Goal: Information Seeking & Learning: Learn about a topic

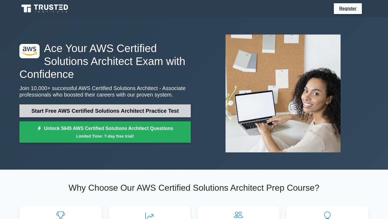
click at [127, 114] on link "Start Free AWS Certified Solutions Architect Practice Test" at bounding box center [104, 110] width 171 height 13
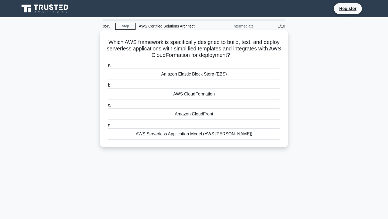
click at [221, 135] on div "AWS Serverless Application Model (AWS [PERSON_NAME])" at bounding box center [194, 133] width 175 height 11
click at [107, 127] on input "d. AWS Serverless Application Model (AWS SAM)" at bounding box center [107, 125] width 0 height 4
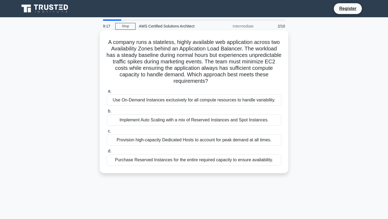
click at [203, 121] on div "Implement Auto Scaling with a mix of Reserved Instances and Spot Instances." at bounding box center [194, 119] width 175 height 11
click at [107, 113] on input "b. Implement Auto Scaling with a mix of Reserved Instances and Spot Instances." at bounding box center [107, 111] width 0 height 4
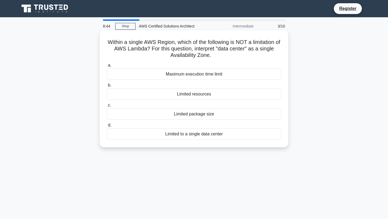
click at [207, 135] on div "Limited to a single data center" at bounding box center [194, 133] width 175 height 11
click at [107, 127] on input "d. Limited to a single data center" at bounding box center [107, 125] width 0 height 4
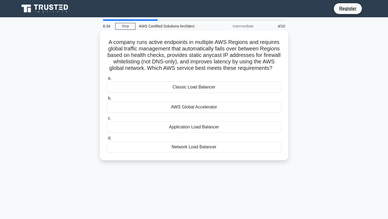
click at [209, 109] on div "AWS Global Accelerator" at bounding box center [194, 106] width 175 height 11
click at [107, 100] on input "b. AWS Global Accelerator" at bounding box center [107, 99] width 0 height 4
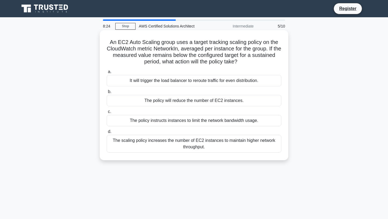
click at [205, 142] on div "The scaling policy increases the number of EC2 instances to maintain higher net…" at bounding box center [194, 144] width 175 height 18
click at [107, 133] on input "d. The scaling policy increases the number of EC2 instances to maintain higher …" at bounding box center [107, 132] width 0 height 4
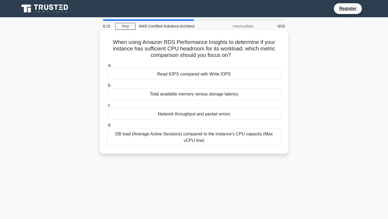
click at [208, 137] on div "DB load (Average Active Sessions) compared to the instance's CPU capacity (Max …" at bounding box center [194, 137] width 175 height 18
click at [107, 127] on input "d. DB load (Average Active Sessions) compared to the instance's CPU capacity (M…" at bounding box center [107, 125] width 0 height 4
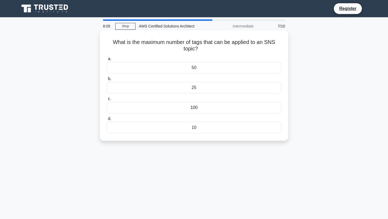
click at [208, 90] on div "25" at bounding box center [194, 87] width 175 height 11
click at [107, 81] on input "b. 25" at bounding box center [107, 79] width 0 height 4
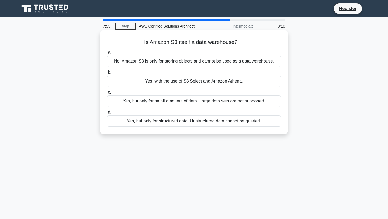
click at [202, 65] on div "No, Amazon S3 is only for storing objects and cannot be used as a data warehous…" at bounding box center [194, 61] width 175 height 11
click at [107, 54] on input "a. No, Amazon S3 is only for storing objects and cannot be used as a data wareh…" at bounding box center [107, 53] width 0 height 4
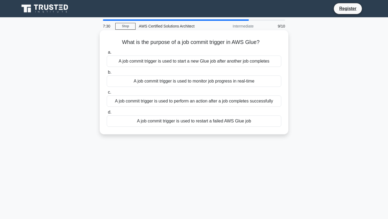
click at [197, 103] on div "A job commit trigger is used to perform an action after a job completes success…" at bounding box center [194, 100] width 175 height 11
click at [107, 94] on input "c. A job commit trigger is used to perform an action after a job completes succ…" at bounding box center [107, 93] width 0 height 4
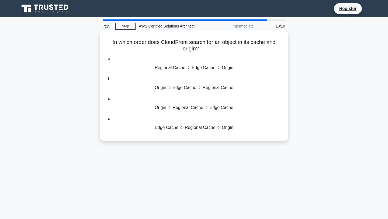
click at [200, 126] on div "Edge Cache -> Regional Cache -> Origin" at bounding box center [194, 127] width 175 height 11
click at [107, 121] on input "d. Edge Cache -> Regional Cache -> Origin" at bounding box center [107, 119] width 0 height 4
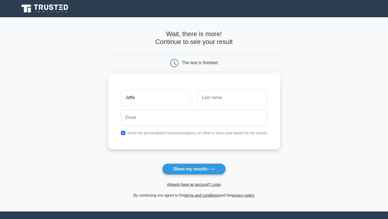
type input "JAFFAR SADHIK"
click at [204, 99] on input "text" at bounding box center [232, 98] width 70 height 16
type input "a"
type input "A"
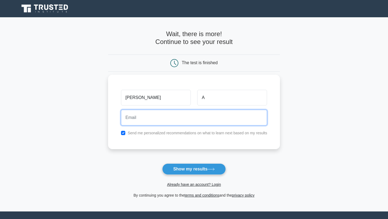
click at [167, 116] on input "email" at bounding box center [194, 118] width 146 height 16
type input "jaffarsadhik3@gmail.com"
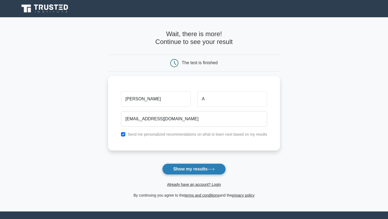
click at [192, 167] on button "Show my results" at bounding box center [194, 168] width 64 height 11
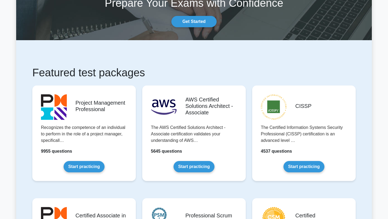
scroll to position [63, 0]
